Goal: Information Seeking & Learning: Learn about a topic

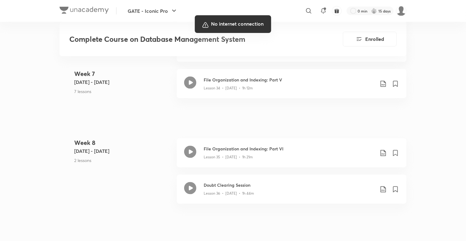
click at [427, 162] on div at bounding box center [233, 120] width 466 height 241
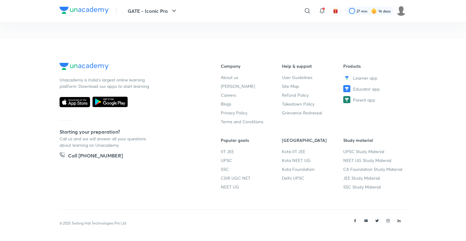
click at [14, 228] on footer "Unacademy is India’s largest online learning platform. Download our apps to sta…" at bounding box center [233, 139] width 466 height 203
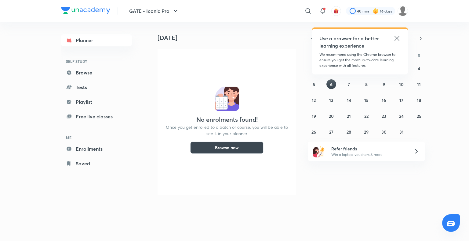
click at [398, 38] on icon at bounding box center [396, 38] width 7 height 7
